Goal: Task Accomplishment & Management: Use online tool/utility

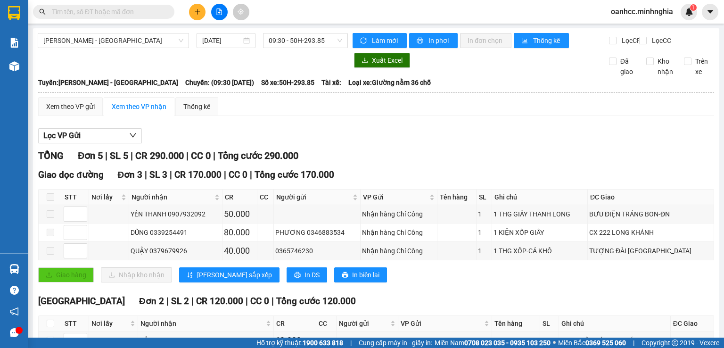
scroll to position [85, 0]
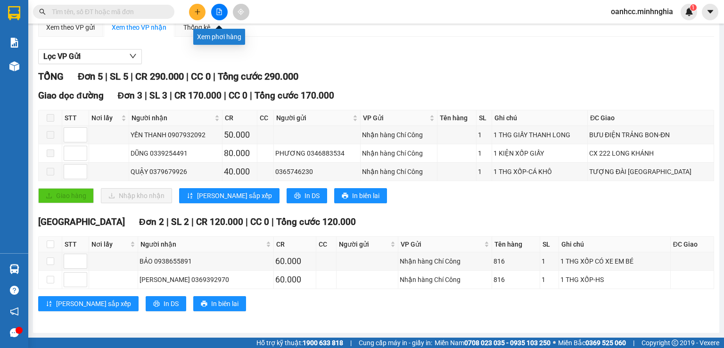
click at [219, 16] on button at bounding box center [219, 12] width 16 height 16
click at [266, 51] on div "Lọc VP Gửi" at bounding box center [376, 57] width 676 height 16
click at [74, 30] on div "Xem theo VP gửi" at bounding box center [70, 27] width 49 height 10
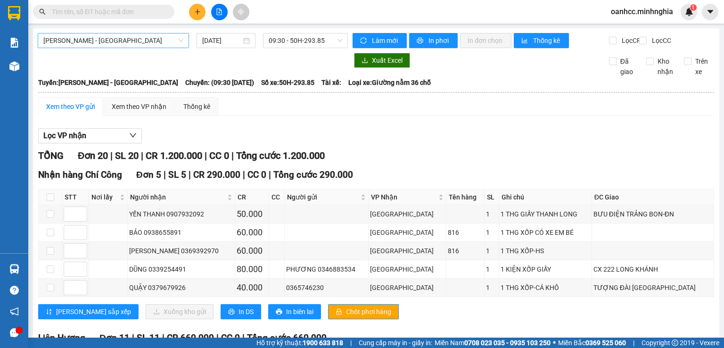
click at [99, 38] on span "[PERSON_NAME] - [GEOGRAPHIC_DATA]" at bounding box center [113, 40] width 140 height 14
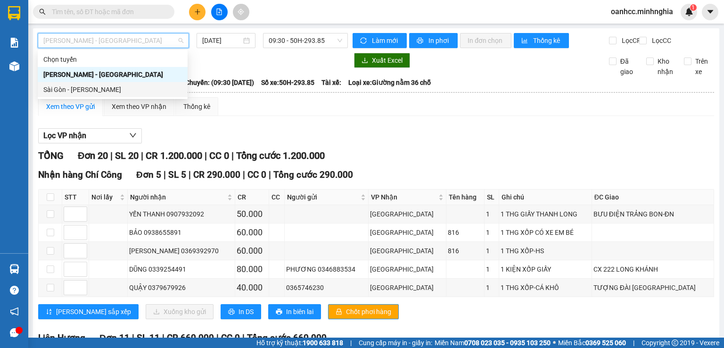
drag, startPoint x: 77, startPoint y: 90, endPoint x: 79, endPoint y: 85, distance: 5.1
click at [79, 89] on div "Sài Gòn - [PERSON_NAME]" at bounding box center [112, 89] width 139 height 10
type input "[DATE]"
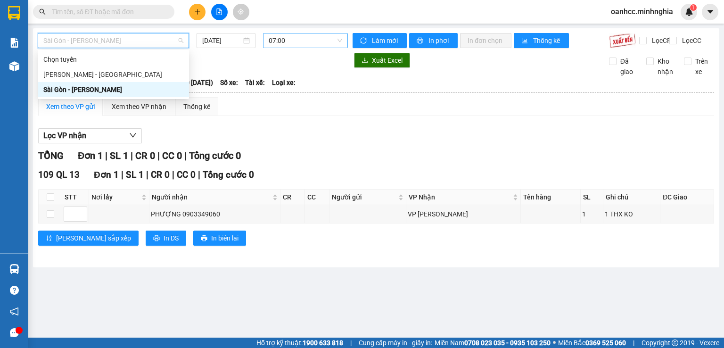
click at [287, 40] on span "07:00" at bounding box center [306, 40] width 74 height 14
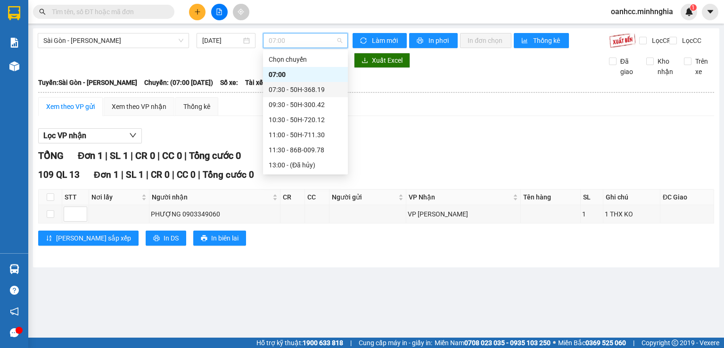
click at [288, 94] on div "07:30 - 50H-368.19" at bounding box center [306, 89] width 74 height 10
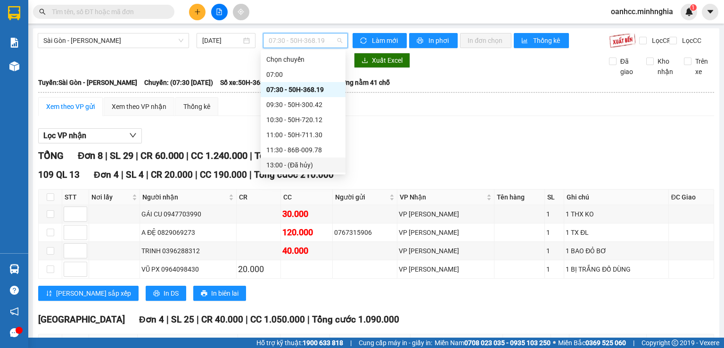
scroll to position [140, 0]
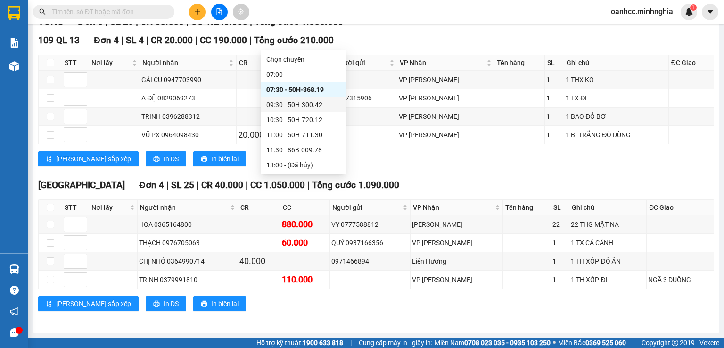
click at [309, 104] on div "09:30 - 50H-300.42" at bounding box center [303, 104] width 74 height 10
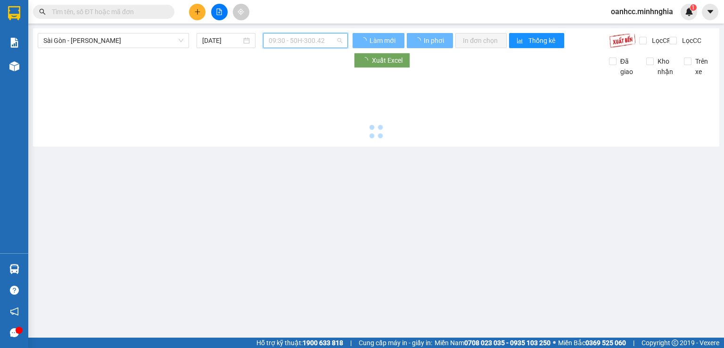
scroll to position [0, 0]
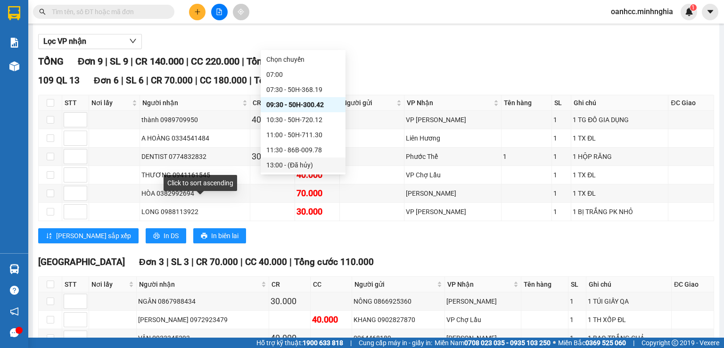
scroll to position [157, 0]
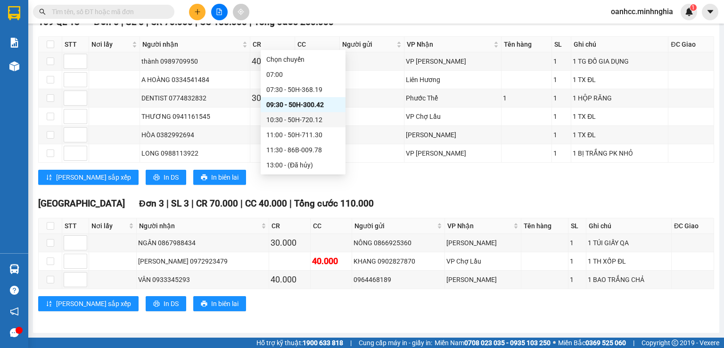
click at [306, 116] on div "10:30 - 50H-720.12" at bounding box center [303, 120] width 74 height 10
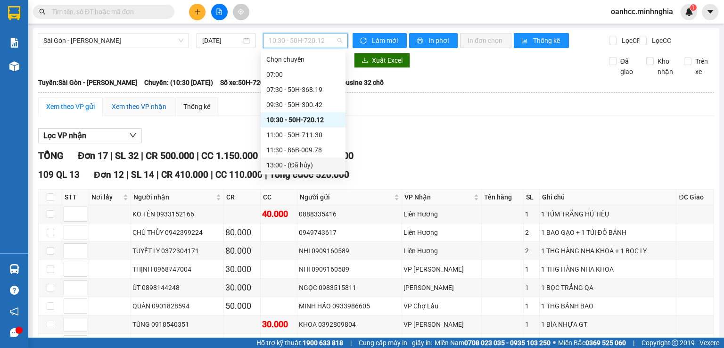
drag, startPoint x: 131, startPoint y: 117, endPoint x: 144, endPoint y: 129, distance: 17.0
click at [131, 112] on div "Xem theo VP nhận" at bounding box center [139, 106] width 55 height 10
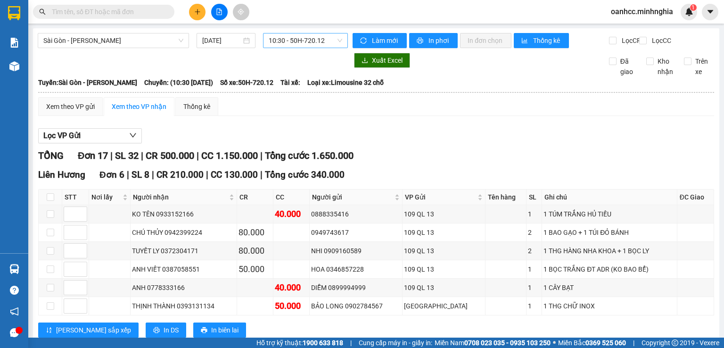
click at [303, 40] on span "10:30 - 50H-720.12" at bounding box center [306, 40] width 74 height 14
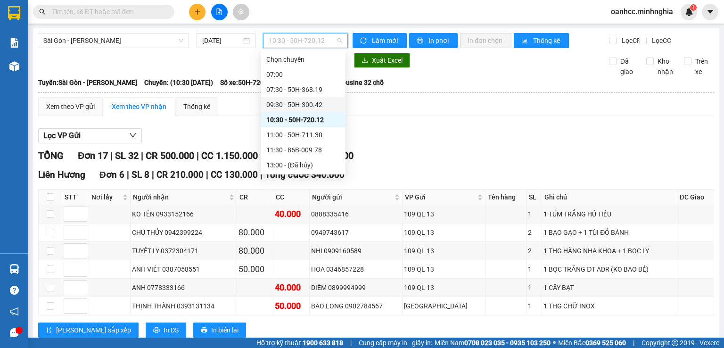
click at [297, 105] on div "09:30 - 50H-300.42" at bounding box center [303, 104] width 74 height 10
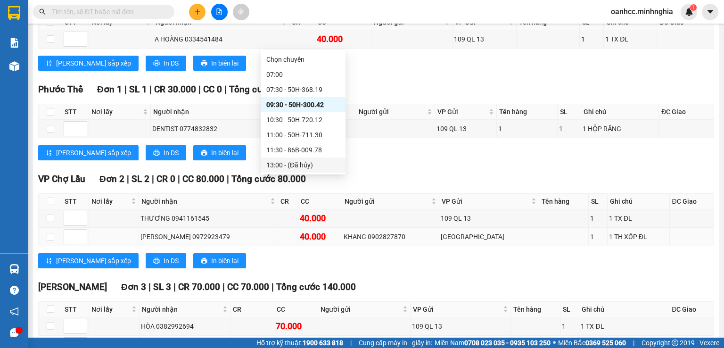
scroll to position [370, 0]
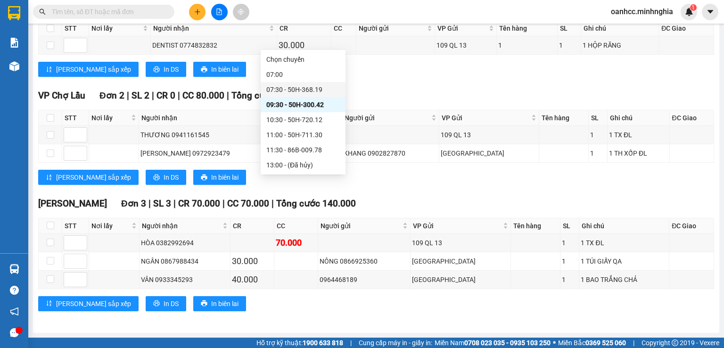
click at [309, 87] on div "07:30 - 50H-368.19" at bounding box center [303, 89] width 74 height 10
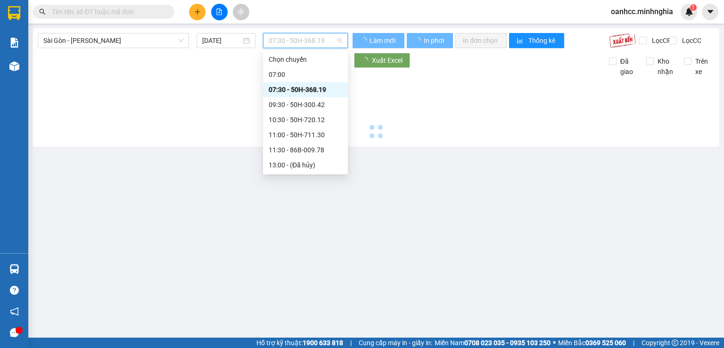
scroll to position [0, 0]
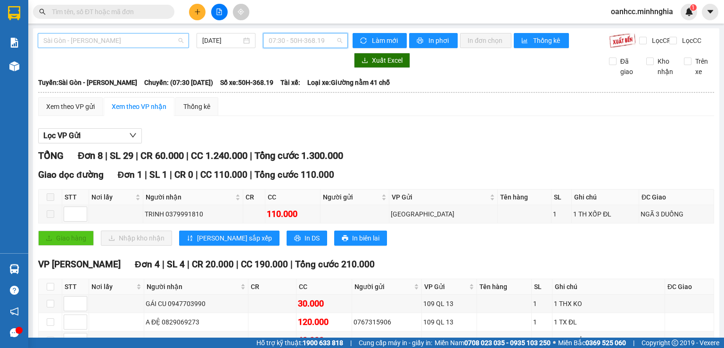
click at [103, 40] on span "Sài Gòn - [PERSON_NAME]" at bounding box center [113, 40] width 140 height 14
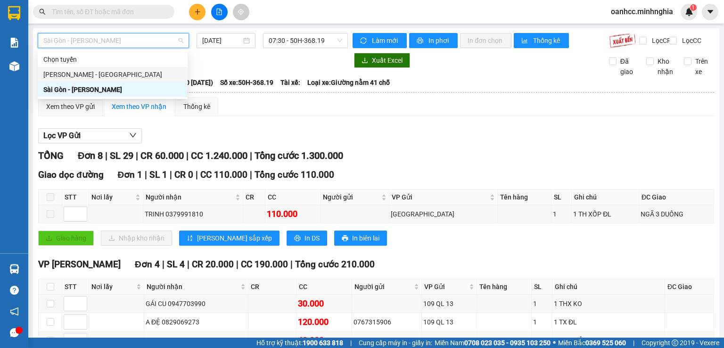
click at [89, 74] on div "[PERSON_NAME] - [GEOGRAPHIC_DATA]" at bounding box center [112, 74] width 139 height 10
type input "[DATE]"
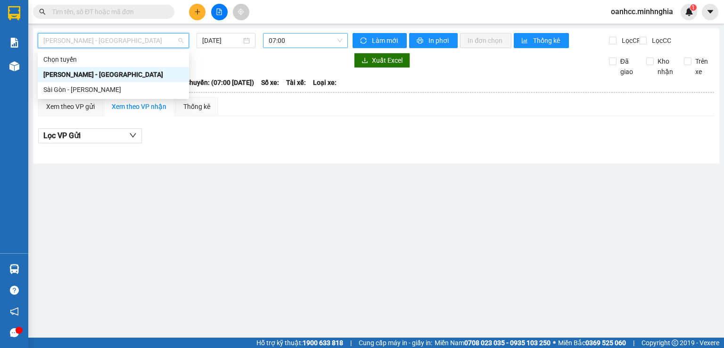
click at [298, 41] on span "07:00" at bounding box center [306, 40] width 74 height 14
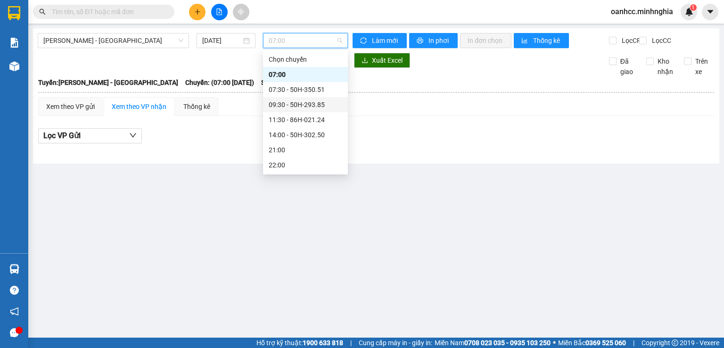
click at [290, 104] on div "09:30 - 50H-293.85" at bounding box center [306, 104] width 74 height 10
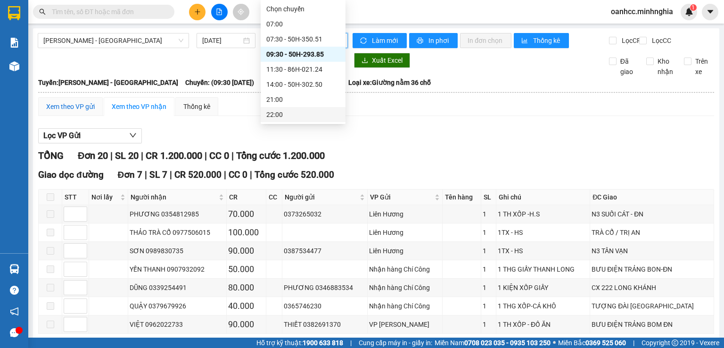
click at [79, 112] on div "Xem theo VP gửi" at bounding box center [70, 106] width 49 height 10
